Goal: Navigation & Orientation: Find specific page/section

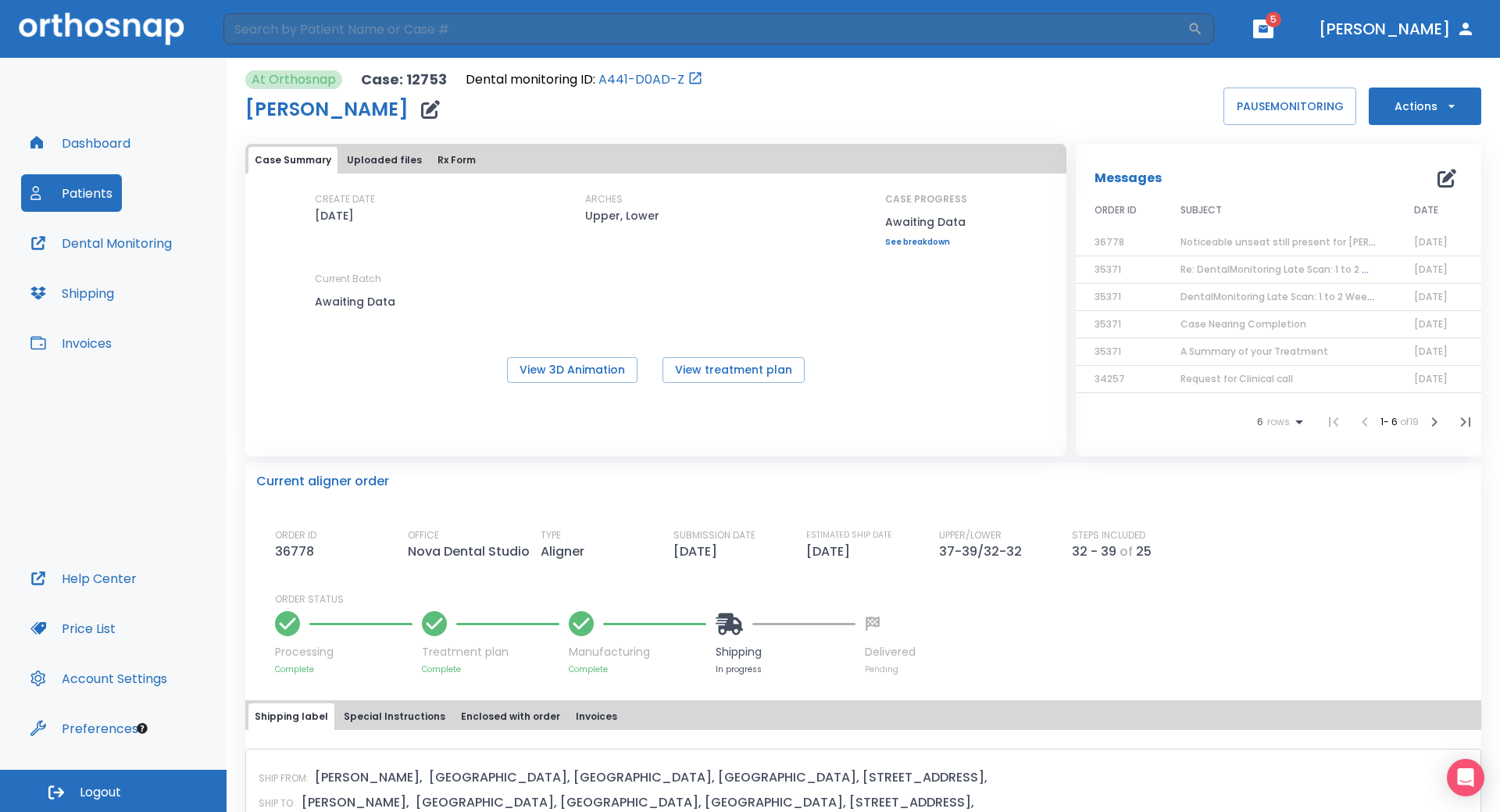
scroll to position [469, 0]
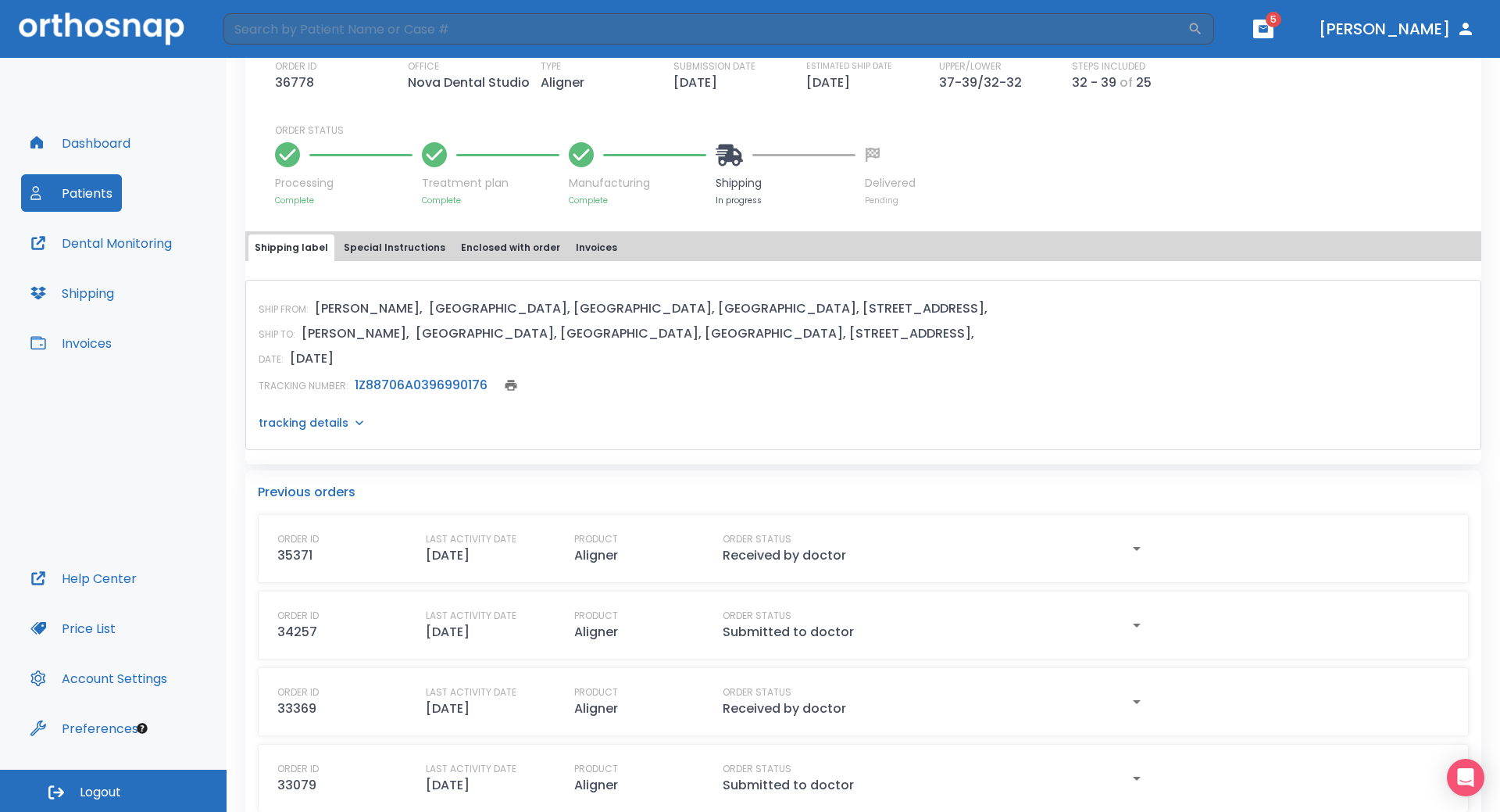
click at [94, 195] on button "Patients" at bounding box center [70, 193] width 101 height 38
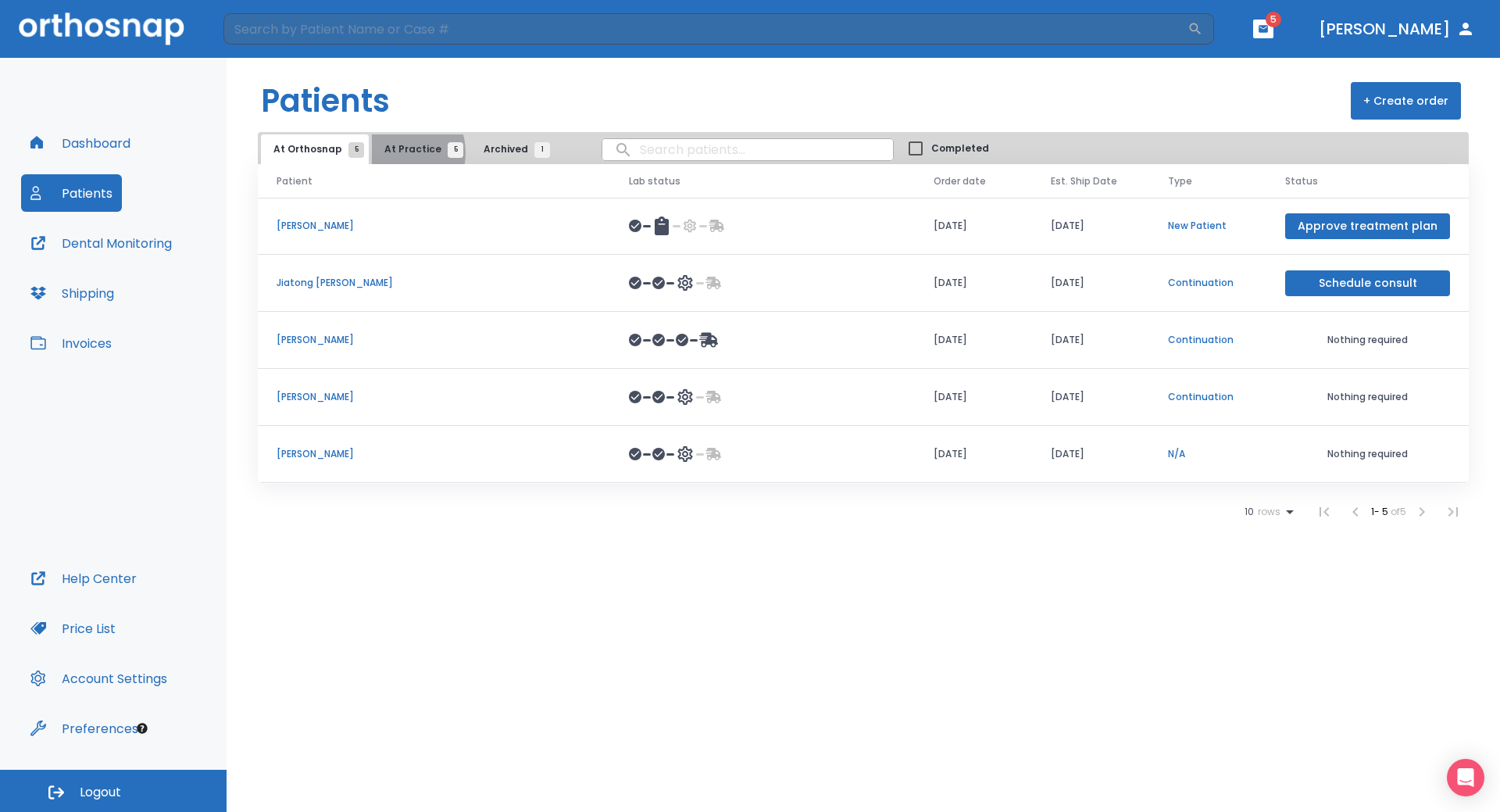
click at [392, 152] on span "At Practice 5" at bounding box center [420, 148] width 71 height 14
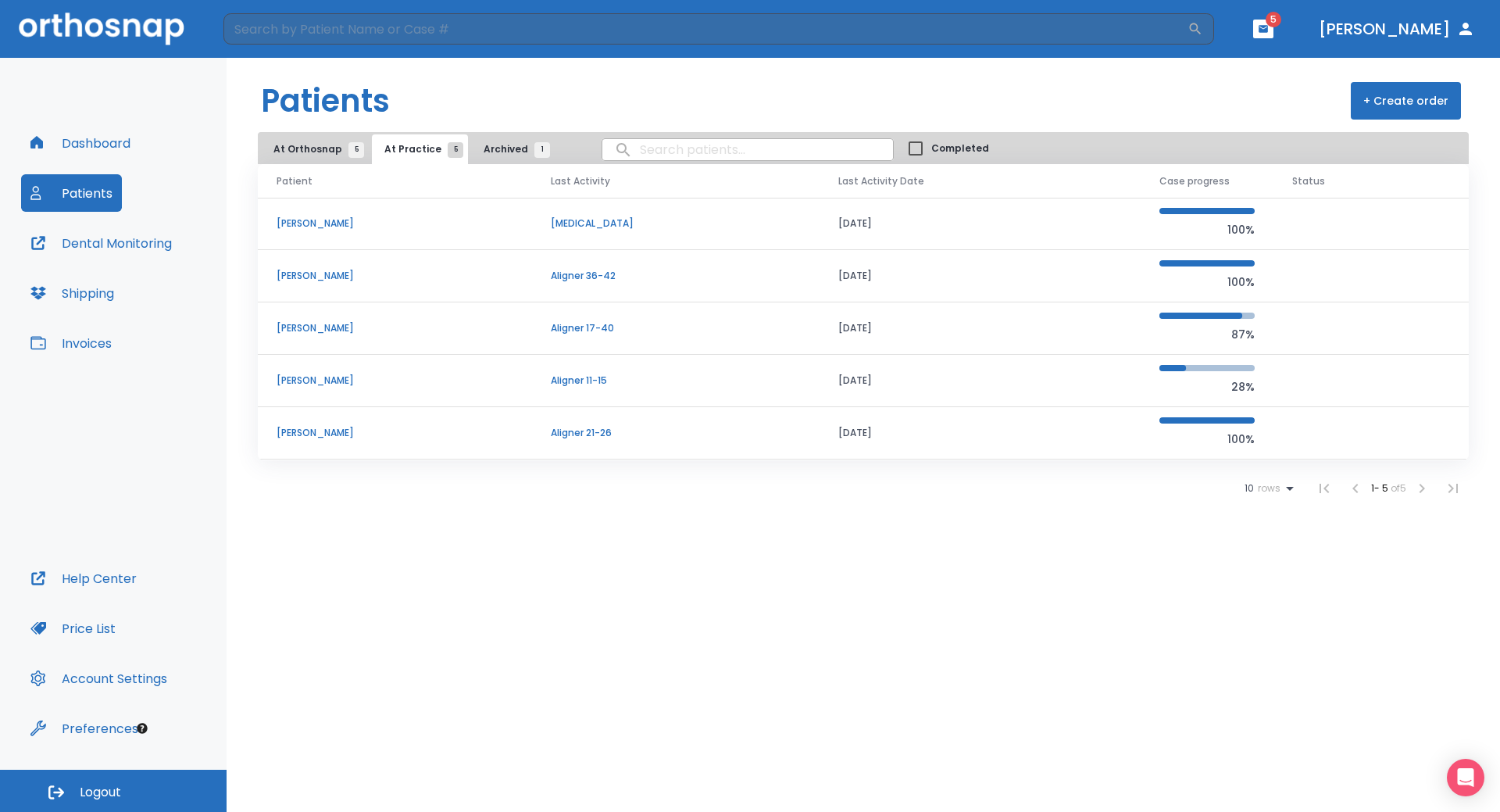
click at [295, 332] on p "[PERSON_NAME]" at bounding box center [395, 328] width 237 height 14
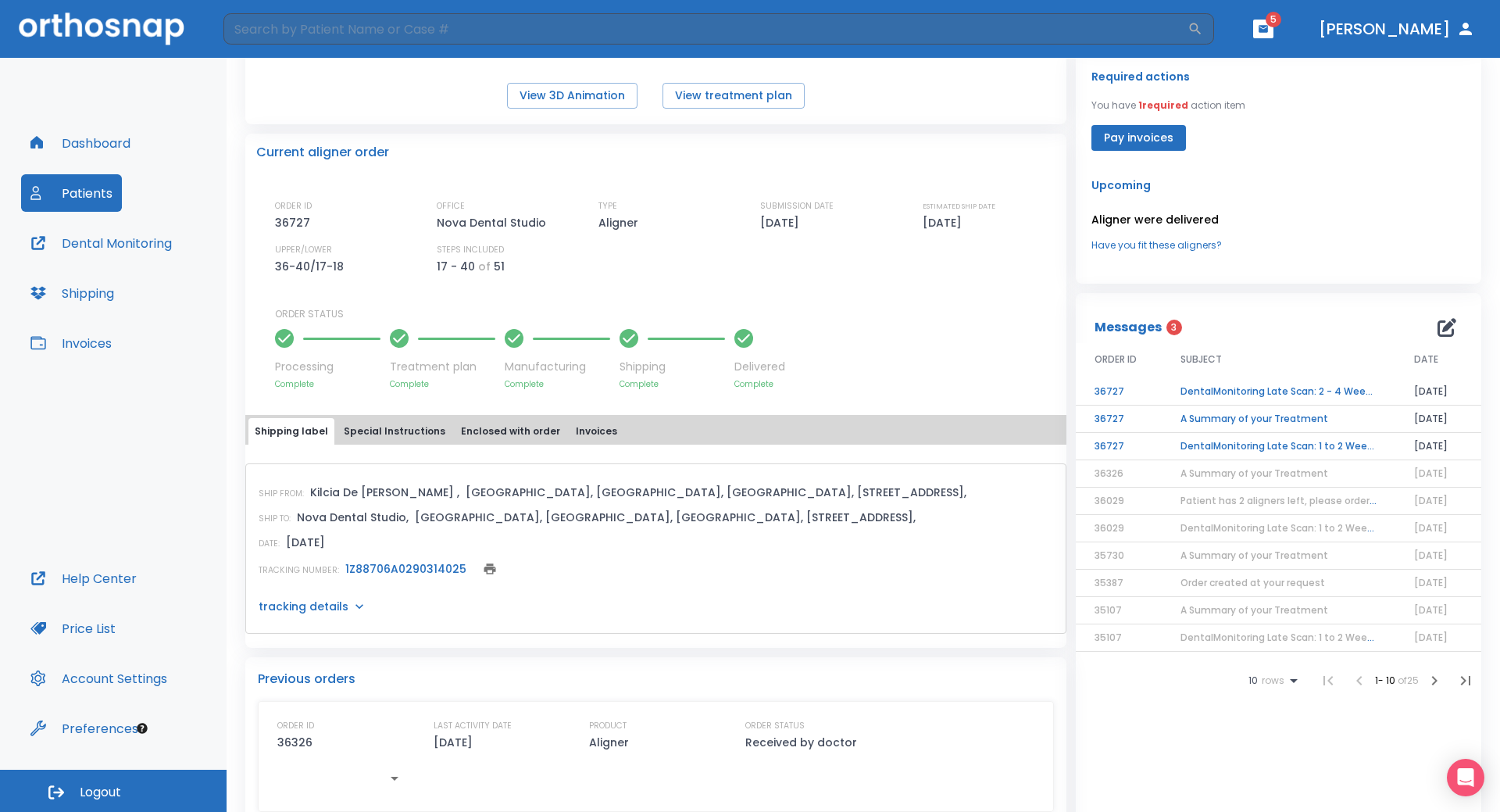
scroll to position [234, 0]
